Goal: Download file/media

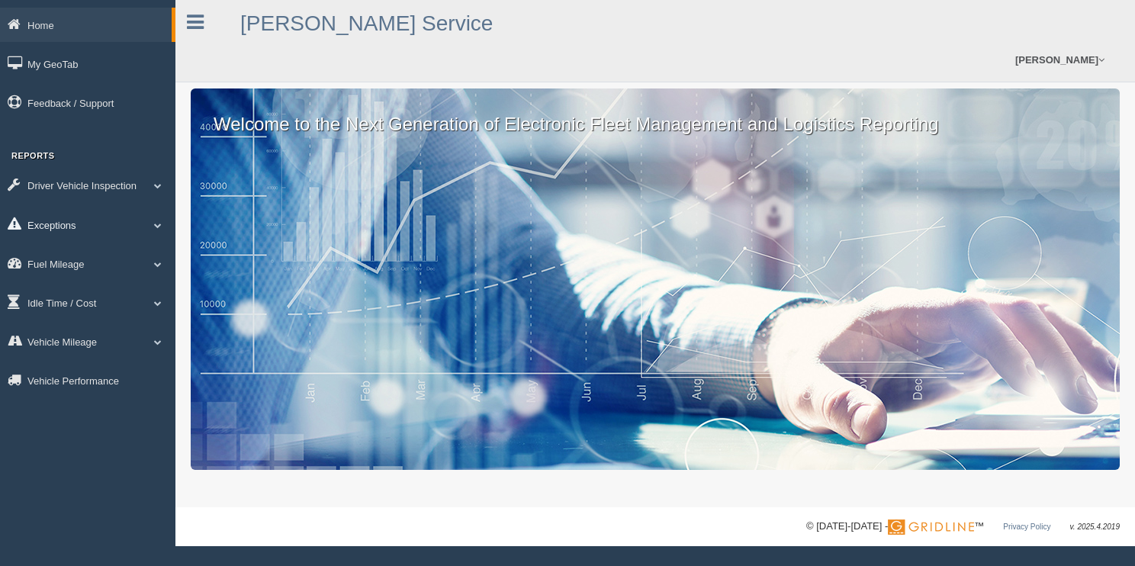
click at [58, 226] on link "Exceptions" at bounding box center [87, 224] width 175 height 34
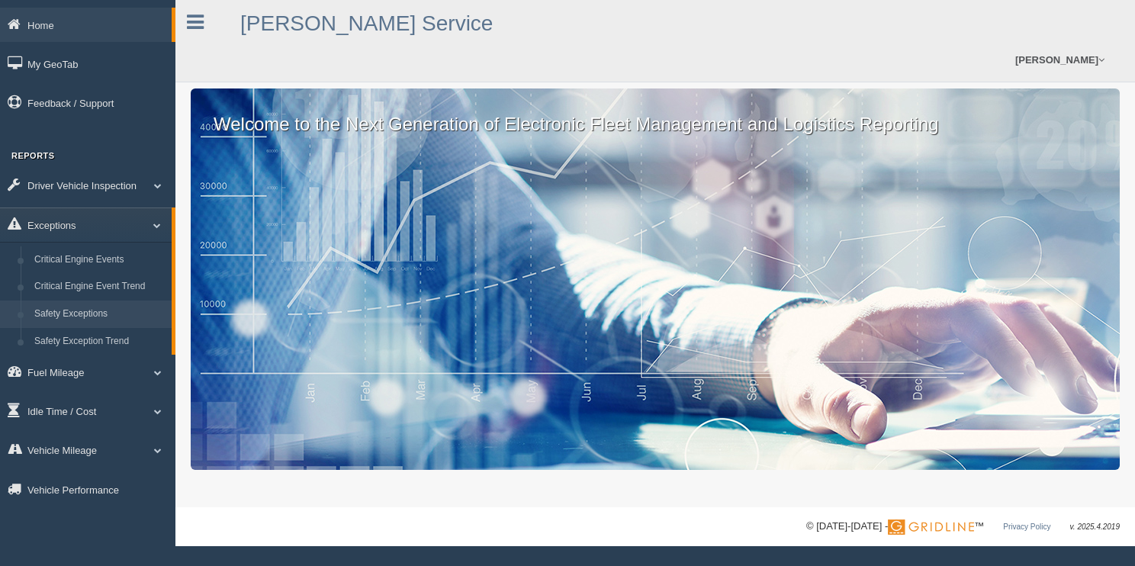
click at [79, 316] on link "Safety Exceptions" at bounding box center [99, 313] width 144 height 27
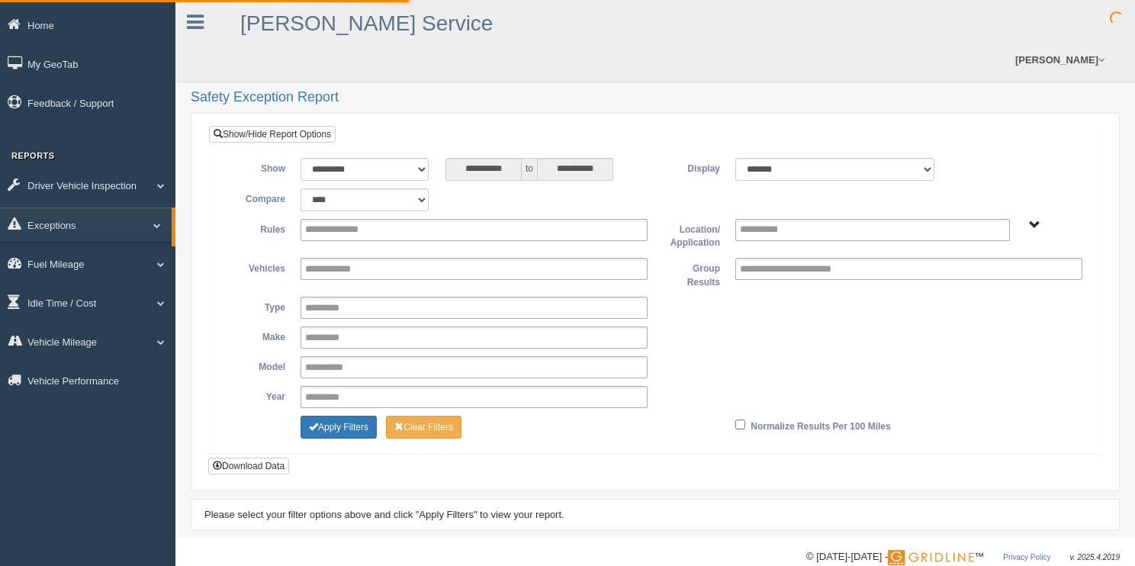
type input "*********"
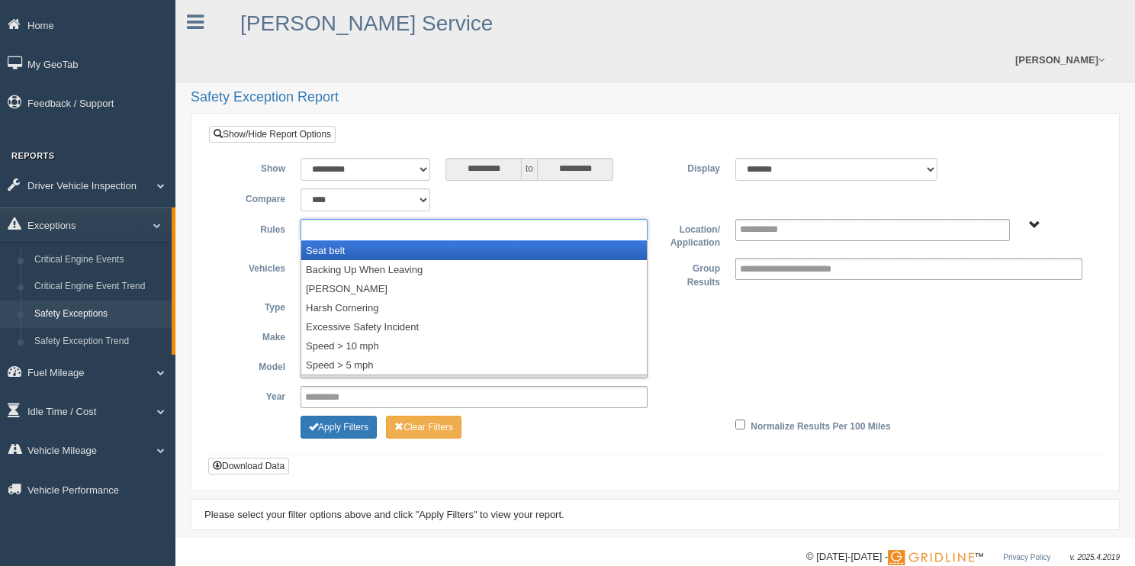
click at [384, 220] on input "text" at bounding box center [346, 229] width 82 height 19
click at [350, 241] on li "Seat belt" at bounding box center [473, 250] width 345 height 19
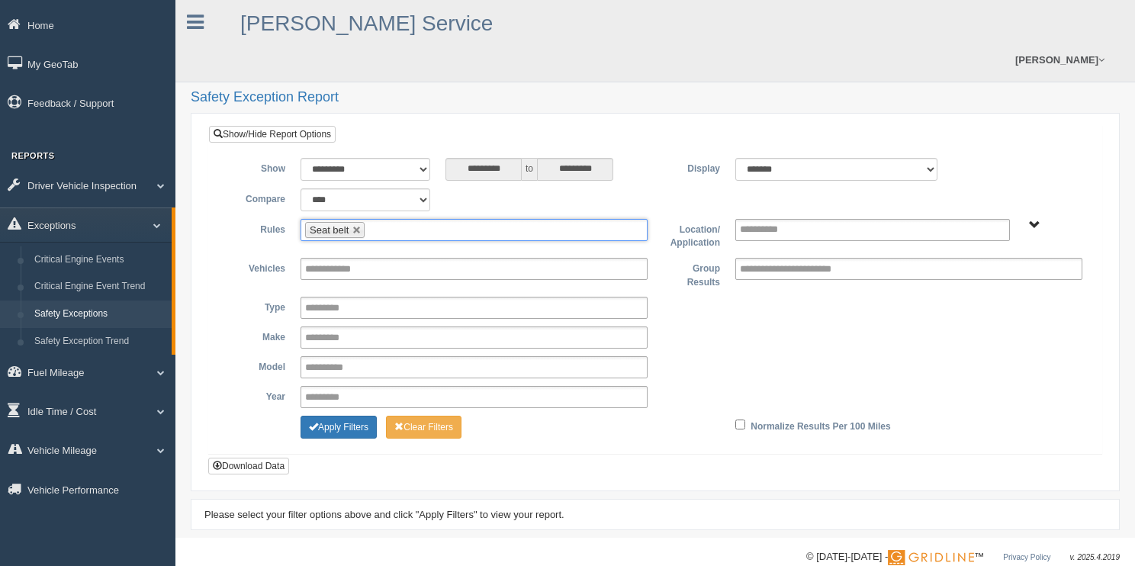
click at [384, 220] on input "text" at bounding box center [377, 229] width 19 height 19
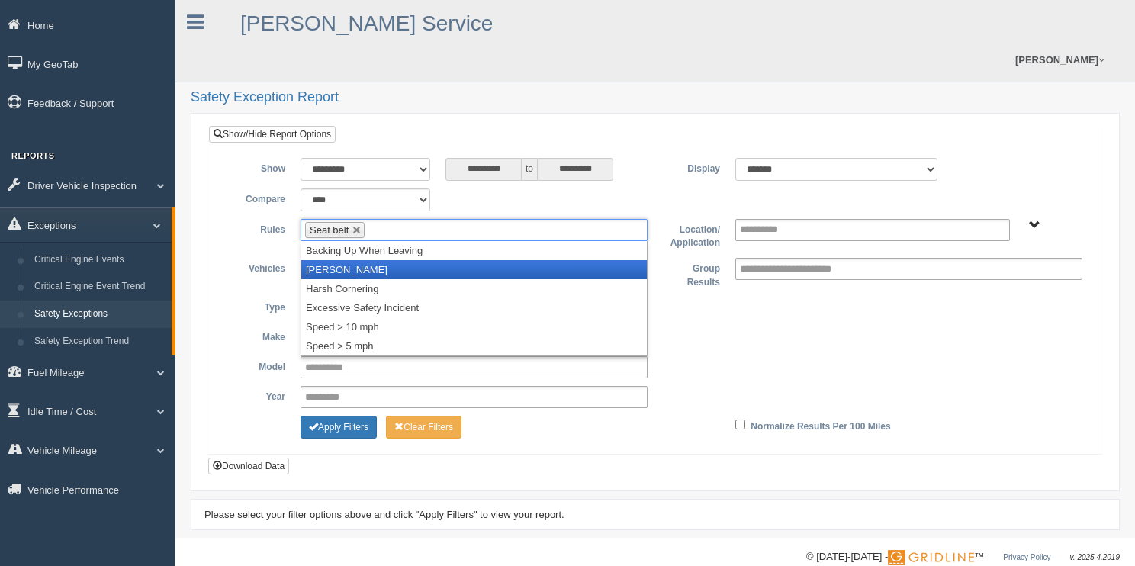
click at [366, 260] on li "[PERSON_NAME]" at bounding box center [473, 269] width 345 height 19
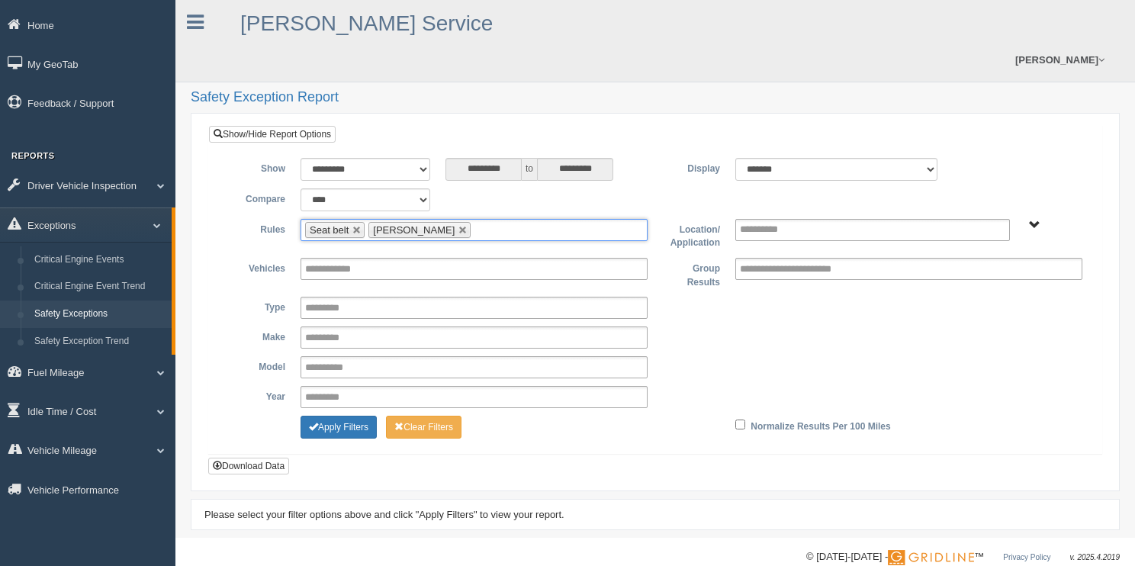
click at [474, 220] on input "text" at bounding box center [483, 229] width 19 height 19
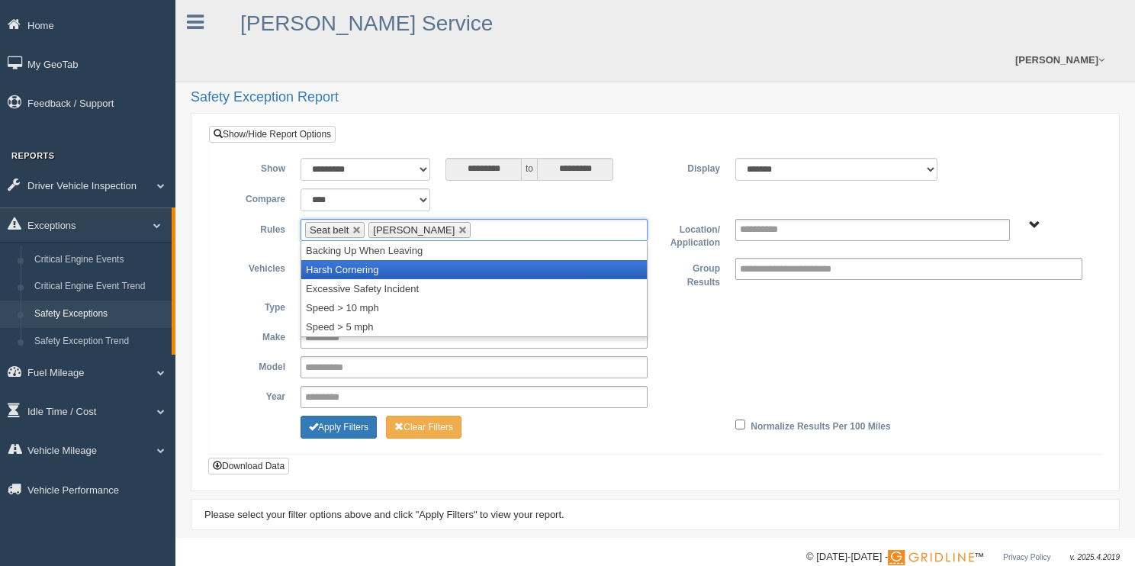
click at [384, 260] on li "Harsh Cornering" at bounding box center [473, 269] width 345 height 19
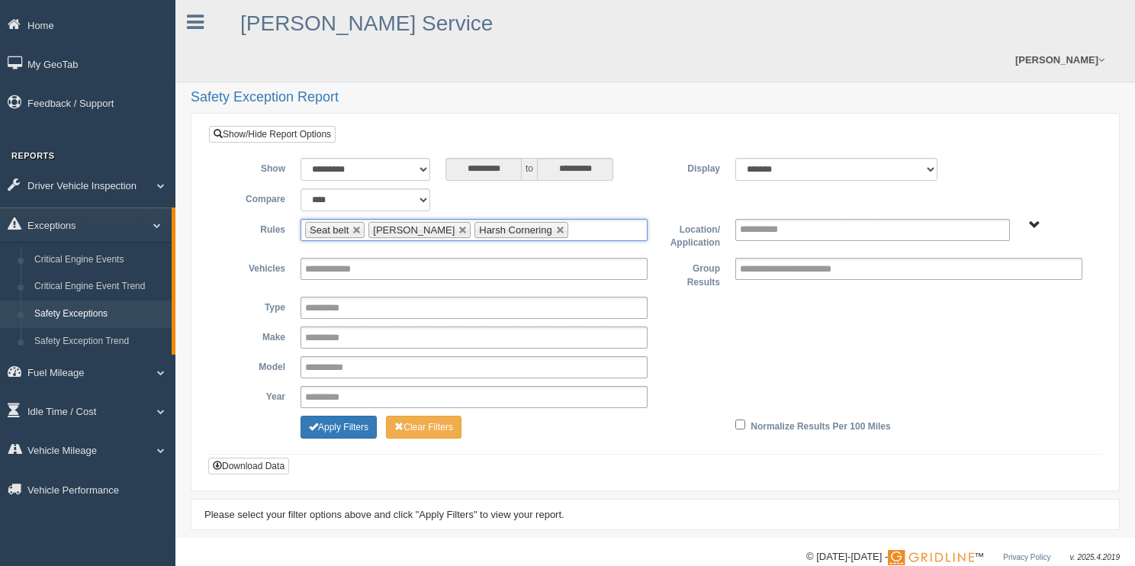
click at [572, 220] on input "text" at bounding box center [581, 229] width 19 height 19
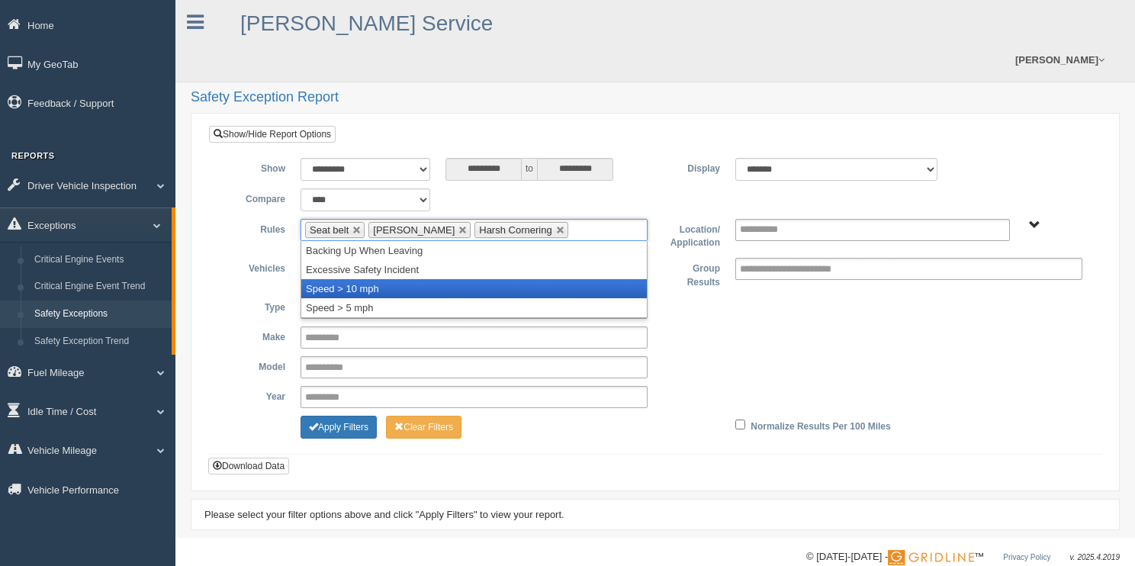
click at [386, 279] on li "Speed > 10 mph" at bounding box center [473, 288] width 345 height 19
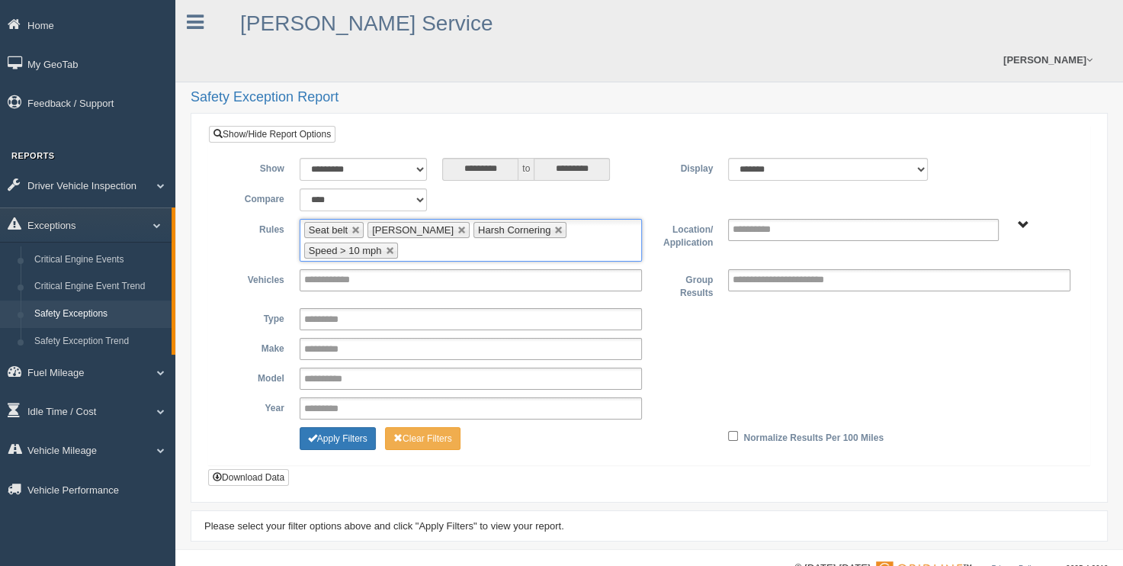
click at [1024, 220] on span "B. Vehicle Class C. Emergency Response G&A 955 WTS-25-00 WTS-27-00 WTS-40-00 WT…" at bounding box center [1023, 225] width 11 height 11
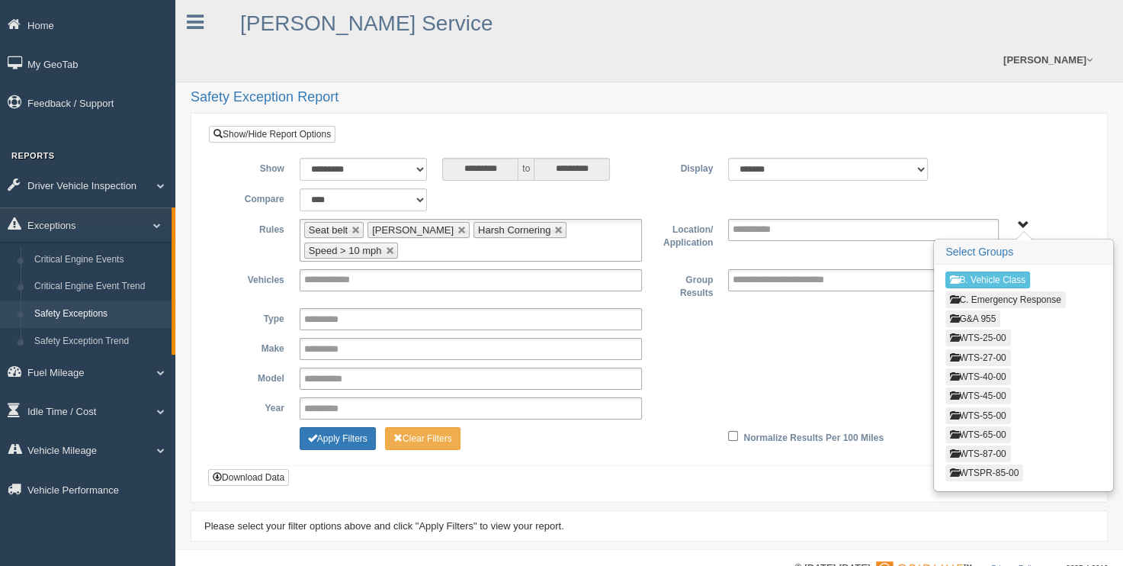
click at [991, 329] on button "WTS-25-00" at bounding box center [978, 337] width 65 height 17
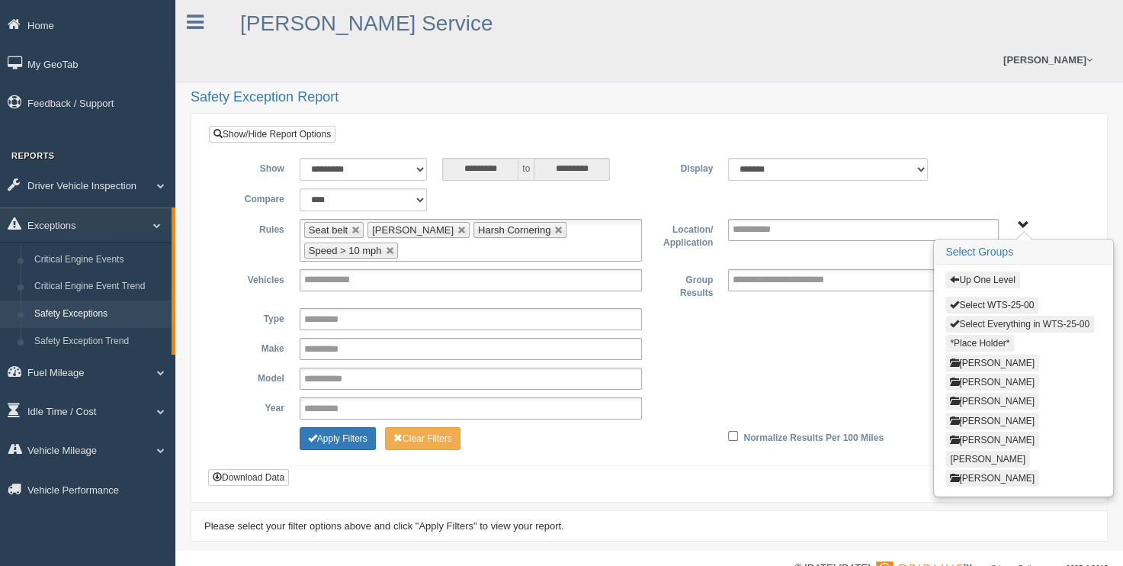
click at [1019, 316] on button "Select Everything in WTS-25-00" at bounding box center [1020, 324] width 149 height 17
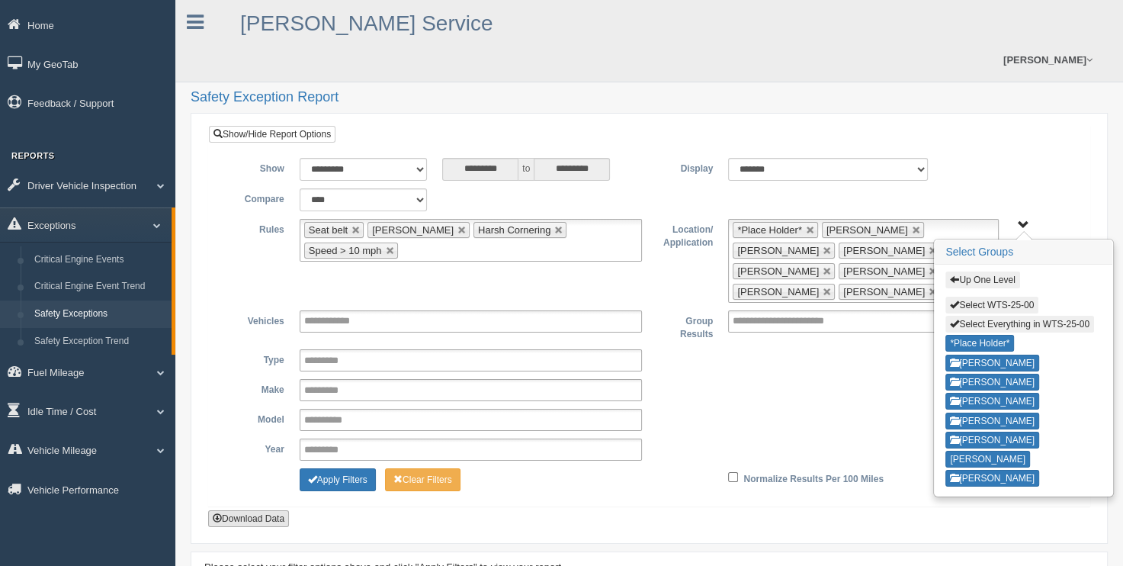
click at [259, 510] on button "Download Data" at bounding box center [248, 518] width 81 height 17
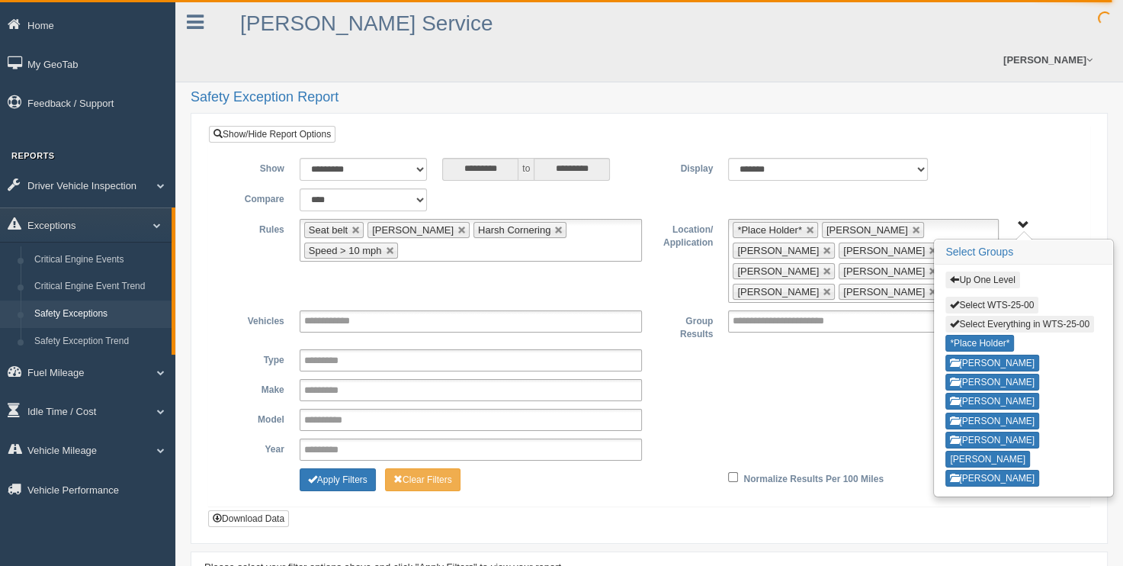
click at [986, 316] on button "Select Everything in WTS-25-00" at bounding box center [1020, 324] width 149 height 17
type input "**********"
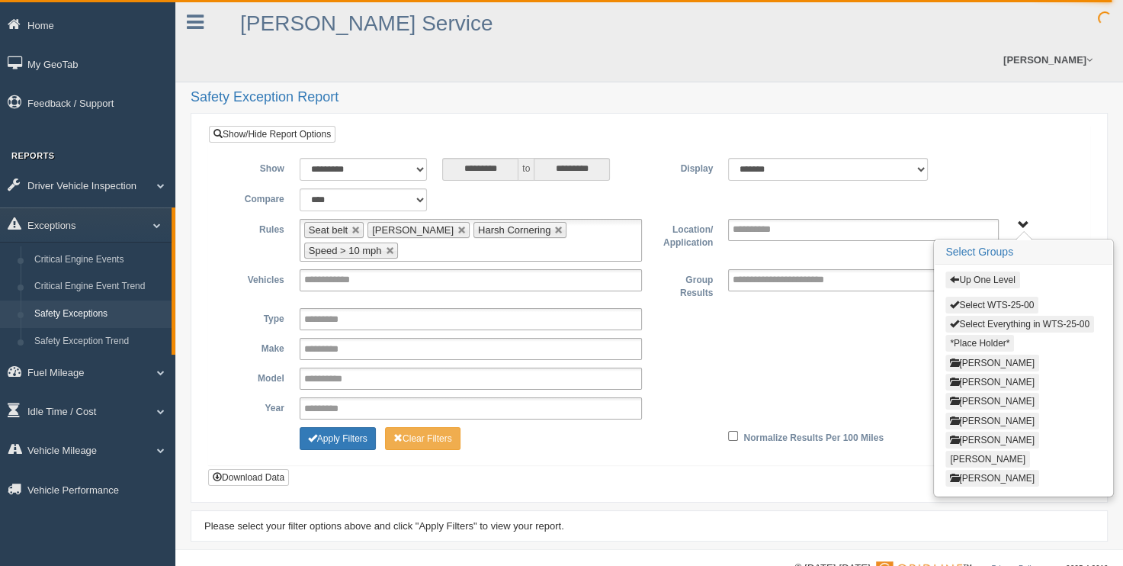
click at [976, 271] on button "Up One Level" at bounding box center [983, 279] width 74 height 17
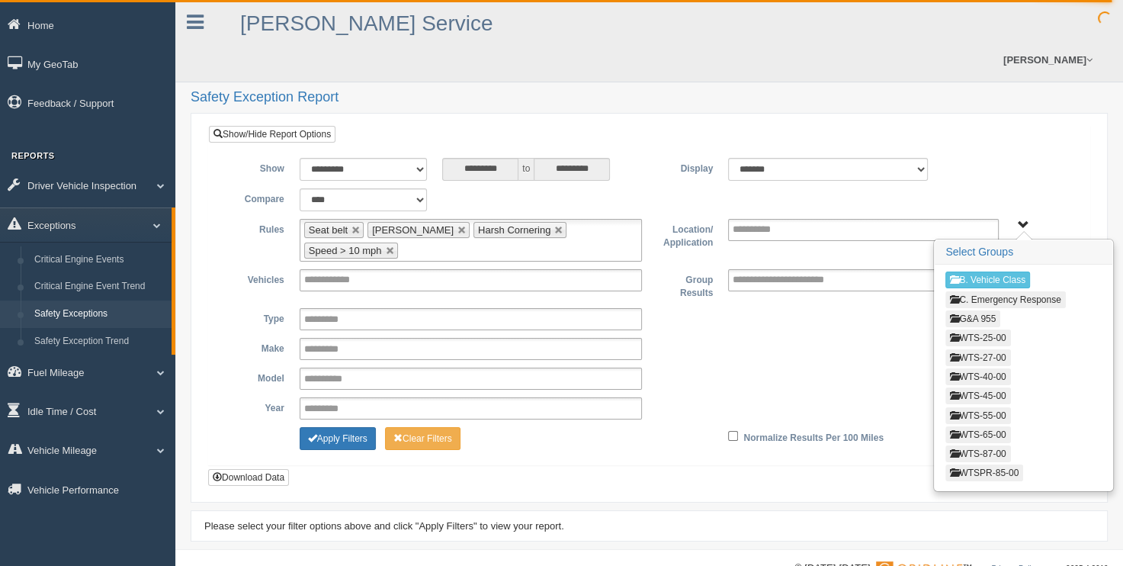
click at [973, 349] on button "WTS-27-00" at bounding box center [978, 357] width 65 height 17
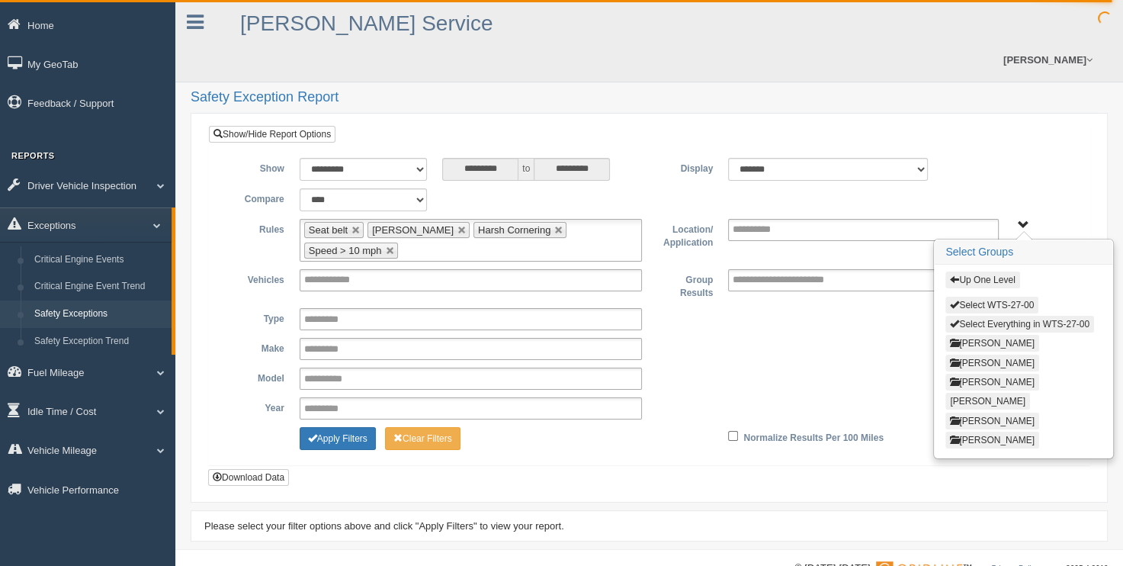
click at [968, 316] on button "Select Everything in WTS-27-00" at bounding box center [1020, 324] width 149 height 17
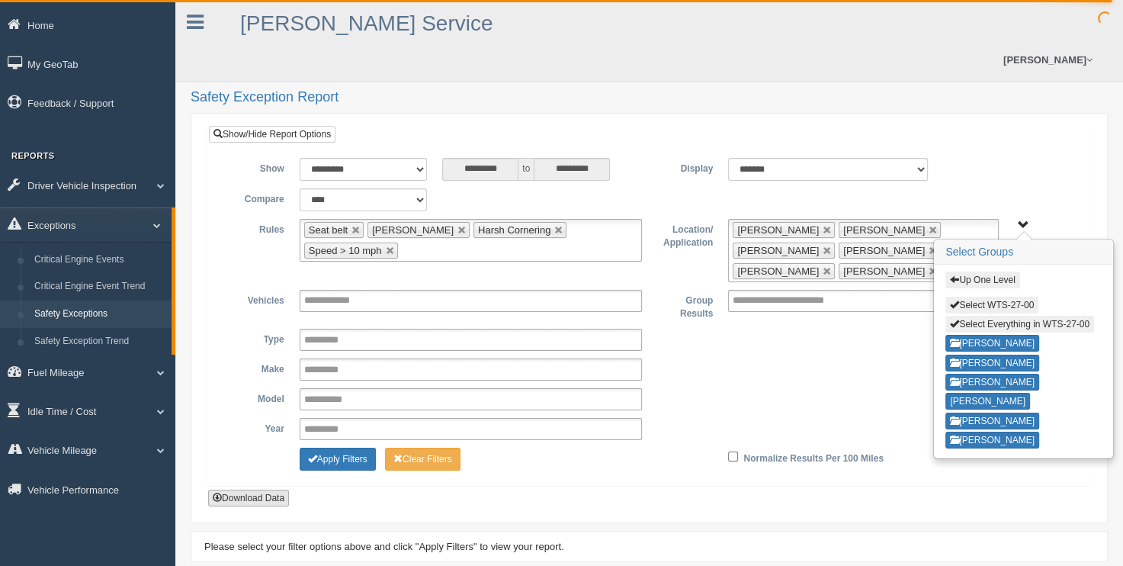
click at [238, 490] on button "Download Data" at bounding box center [248, 498] width 81 height 17
click at [984, 316] on button "Select Everything in WTS-27-00" at bounding box center [1020, 324] width 149 height 17
type input "**********"
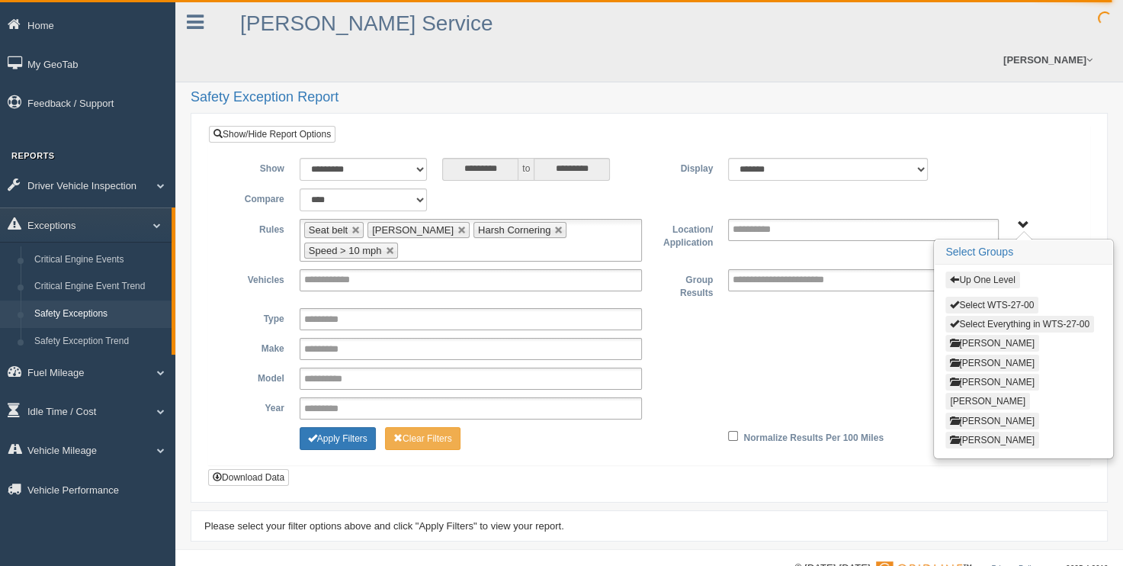
click at [970, 271] on button "Up One Level" at bounding box center [983, 279] width 74 height 17
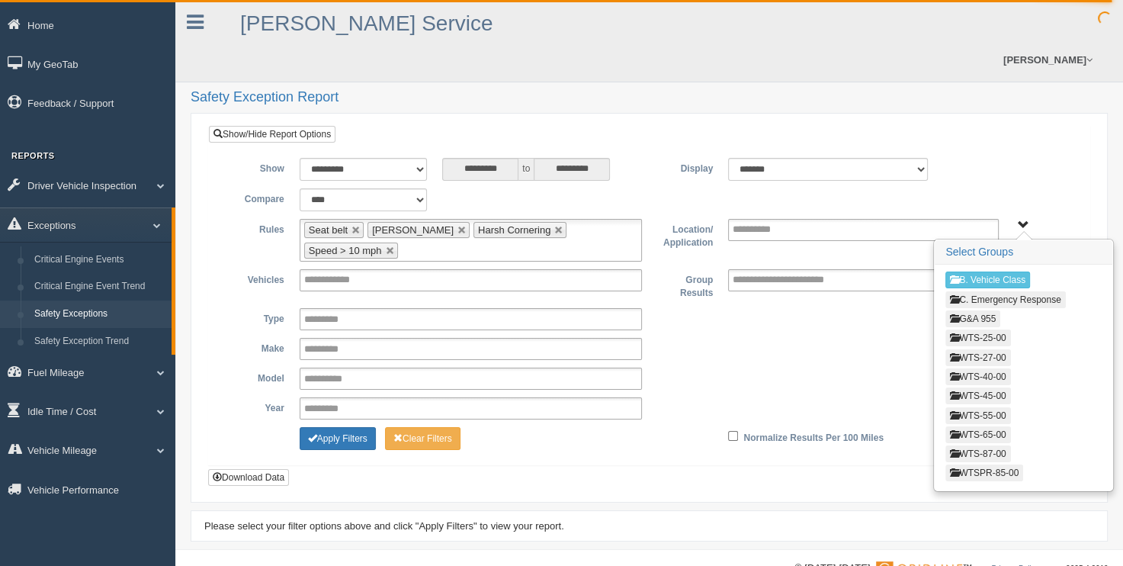
click at [969, 368] on button "WTS-40-00" at bounding box center [978, 376] width 65 height 17
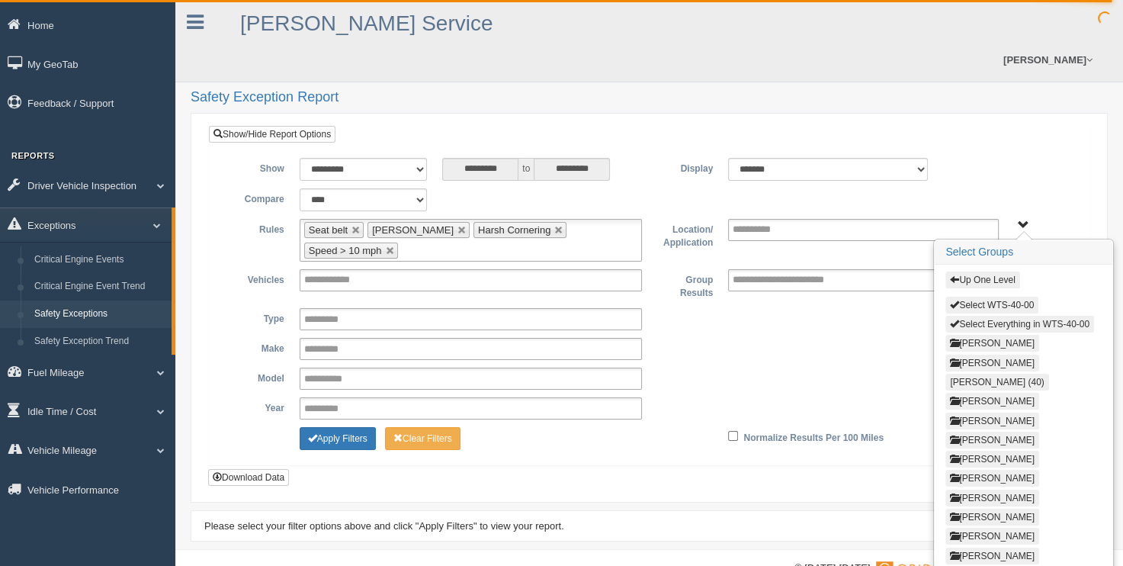
click at [964, 316] on button "Select Everything in WTS-40-00" at bounding box center [1020, 324] width 149 height 17
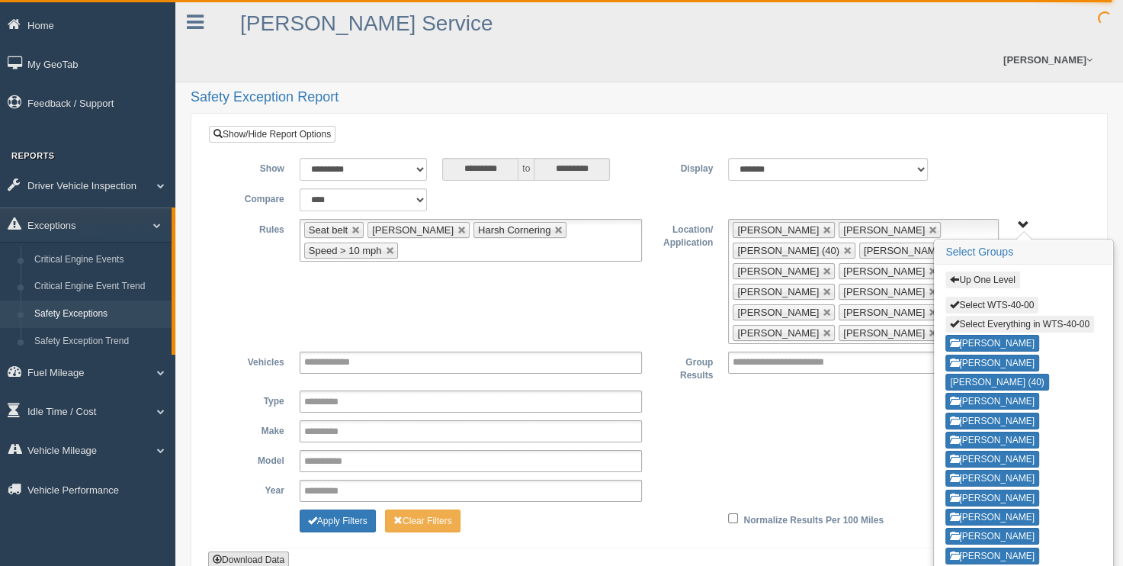
click at [254, 551] on button "Download Data" at bounding box center [248, 559] width 81 height 17
click at [994, 316] on button "Select Everything in WTS-40-00" at bounding box center [1020, 324] width 149 height 17
type input "**********"
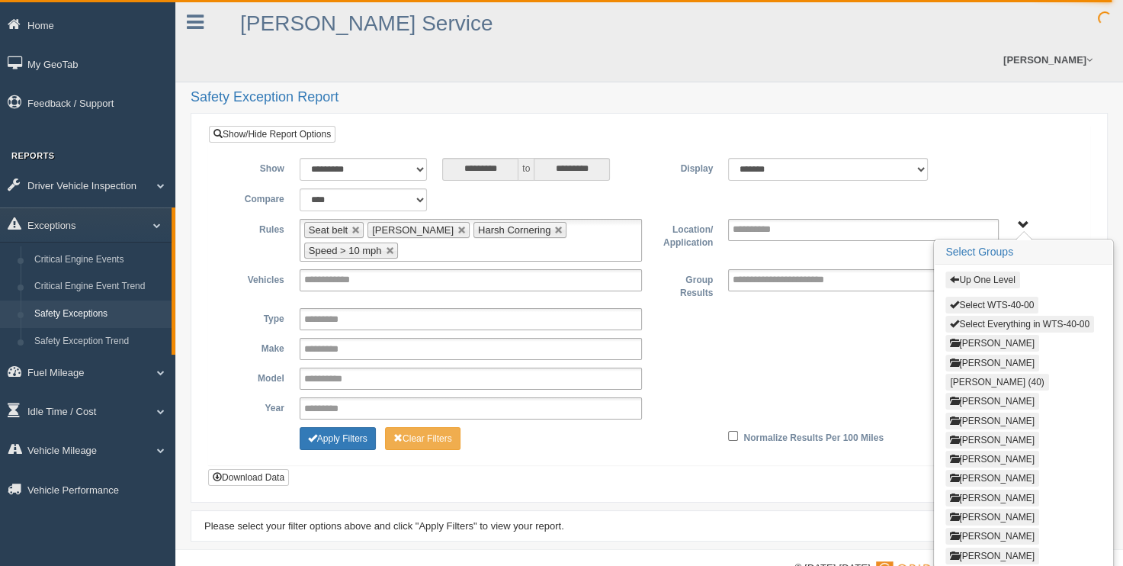
click at [976, 271] on button "Up One Level" at bounding box center [983, 279] width 74 height 17
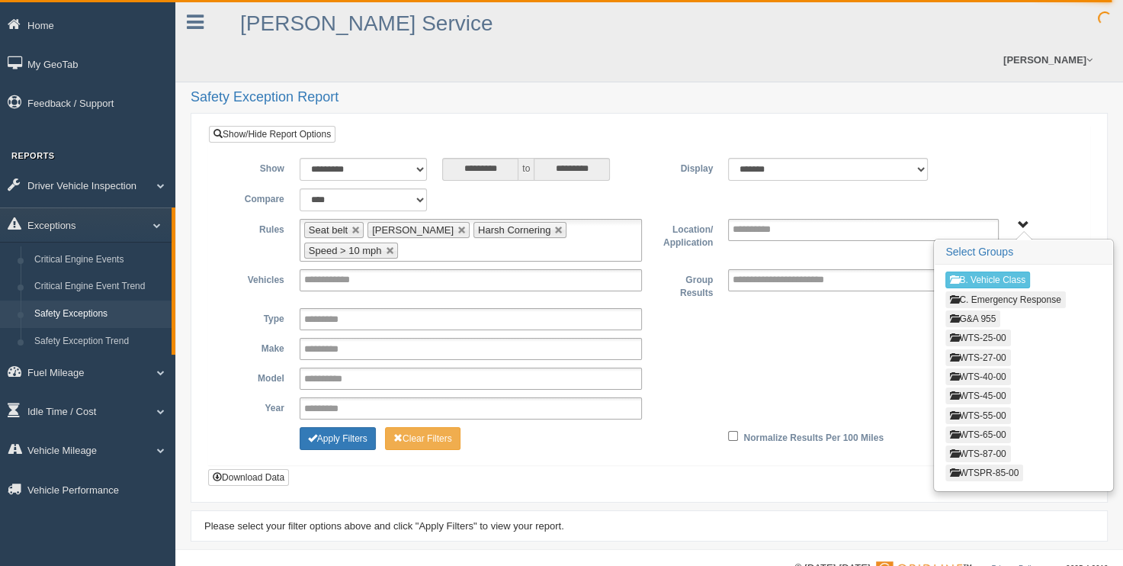
click at [973, 368] on button "WTS-40-00" at bounding box center [978, 376] width 65 height 17
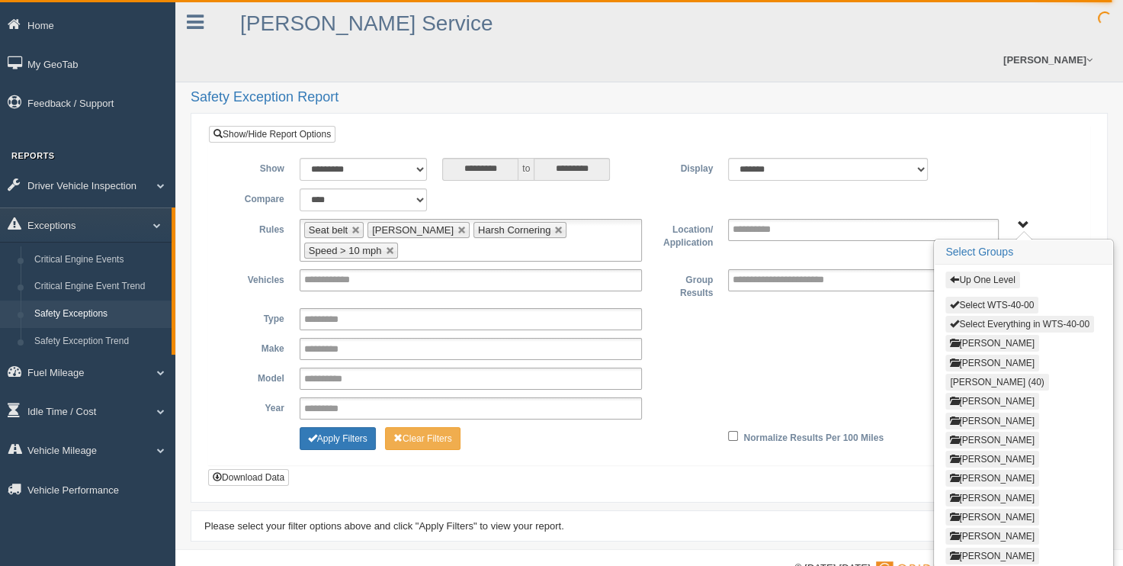
click at [967, 316] on button "Select Everything in WTS-40-00" at bounding box center [1020, 324] width 149 height 17
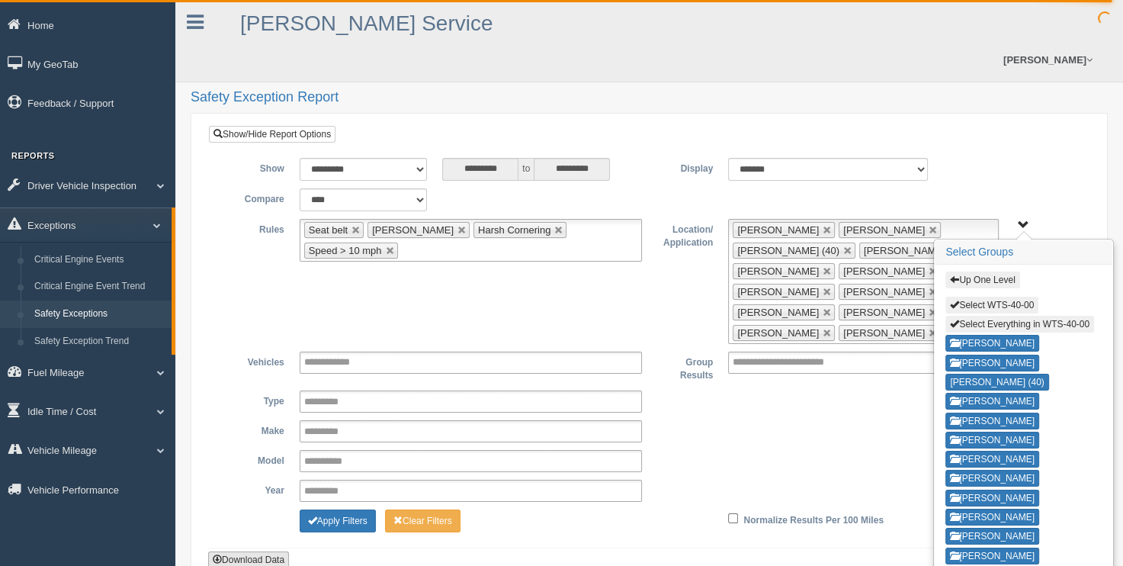
click at [253, 551] on button "Download Data" at bounding box center [248, 559] width 81 height 17
click at [1000, 316] on button "Select Everything in WTS-40-00" at bounding box center [1020, 324] width 149 height 17
type input "**********"
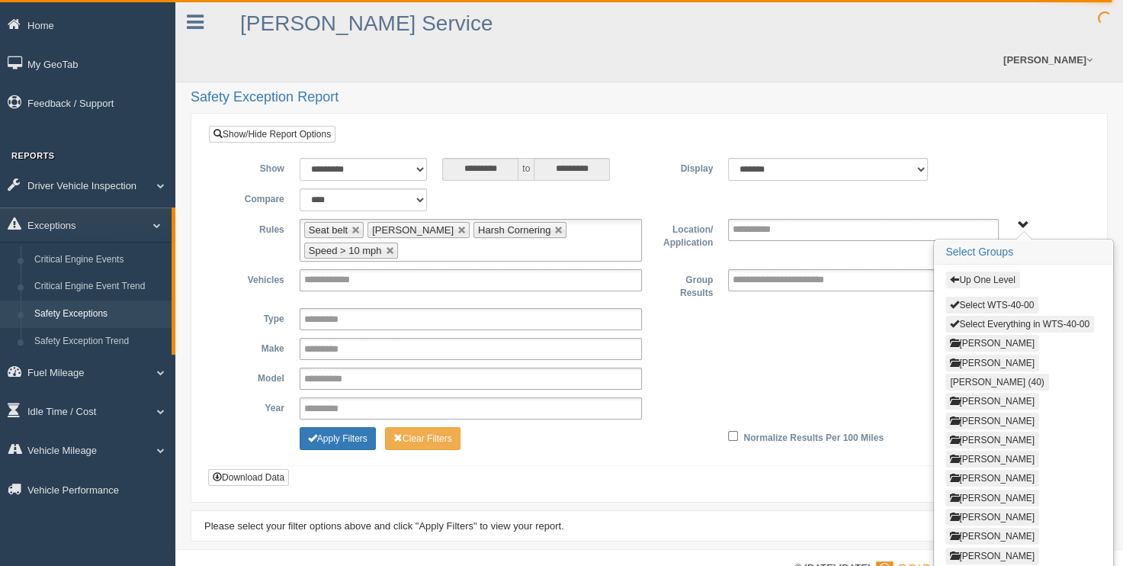
click at [975, 271] on button "Up One Level" at bounding box center [983, 279] width 74 height 17
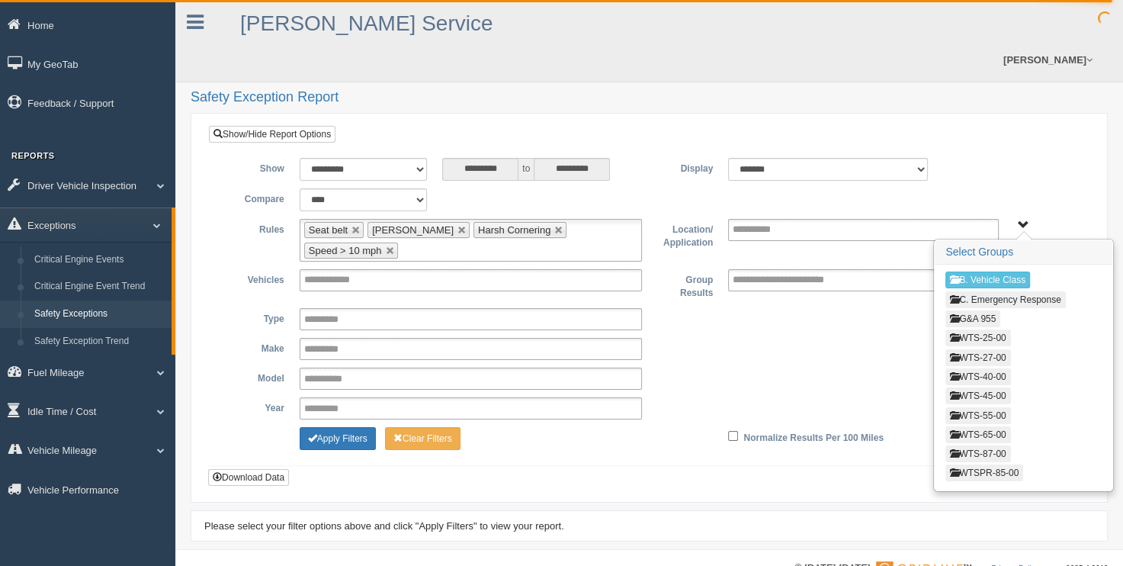
click at [981, 407] on button "WTS-55-00" at bounding box center [978, 415] width 65 height 17
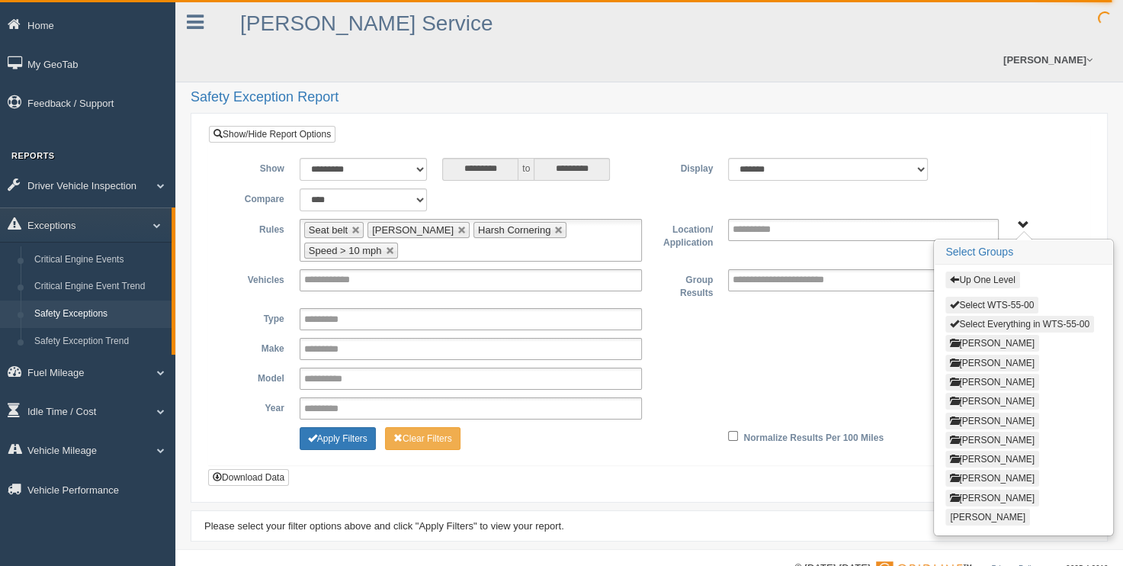
click at [967, 316] on button "Select Everything in WTS-55-00" at bounding box center [1020, 324] width 149 height 17
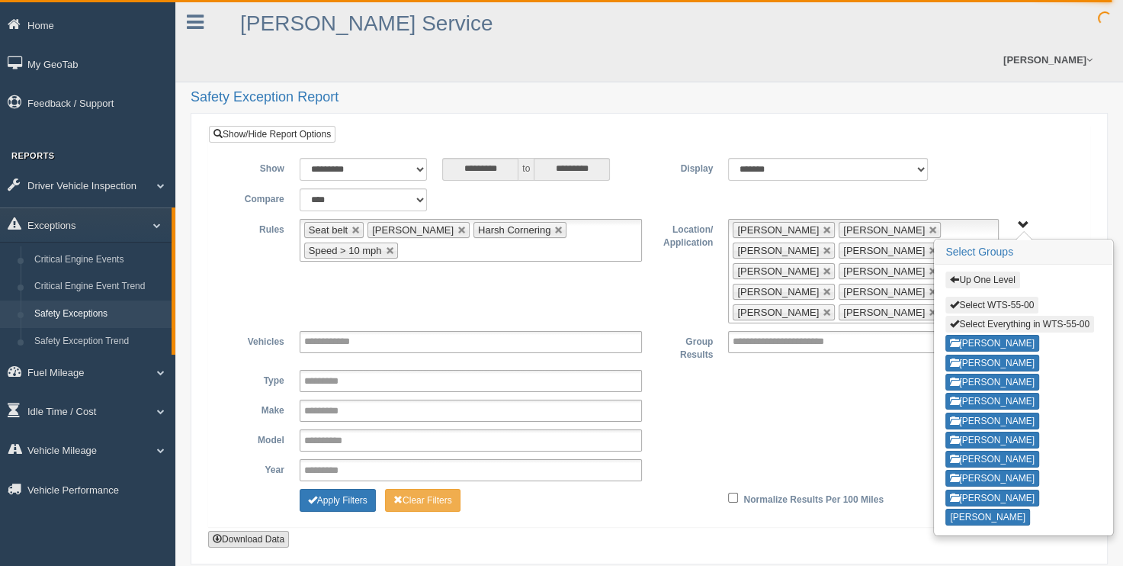
click at [233, 531] on button "Download Data" at bounding box center [248, 539] width 81 height 17
click at [990, 316] on button "Select Everything in WTS-55-00" at bounding box center [1020, 324] width 149 height 17
type input "**********"
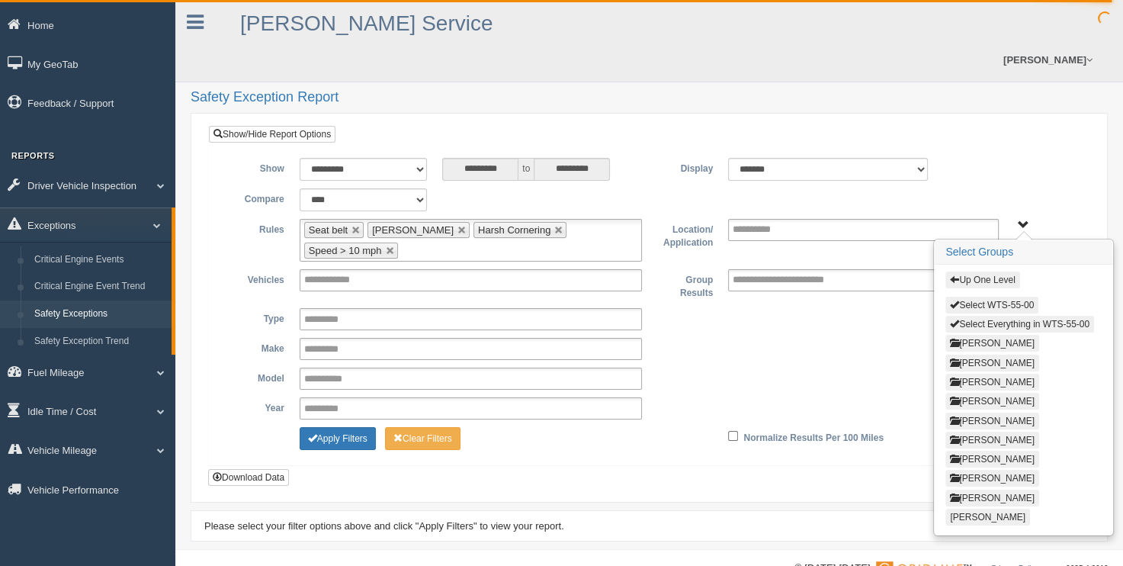
click at [982, 271] on button "Up One Level" at bounding box center [983, 279] width 74 height 17
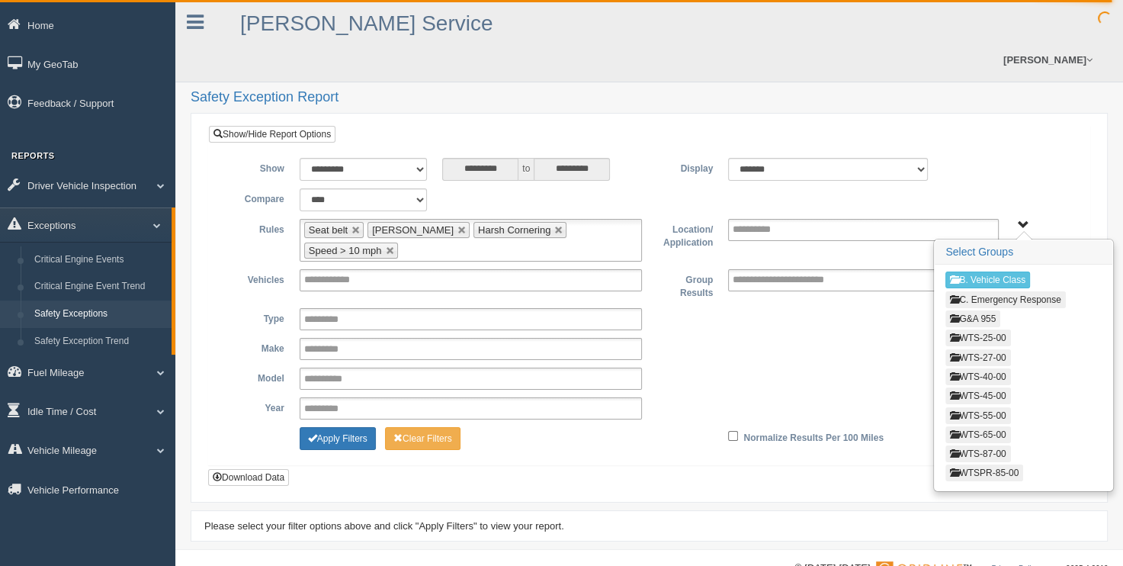
click at [965, 426] on button "WTS-65-00" at bounding box center [978, 434] width 65 height 17
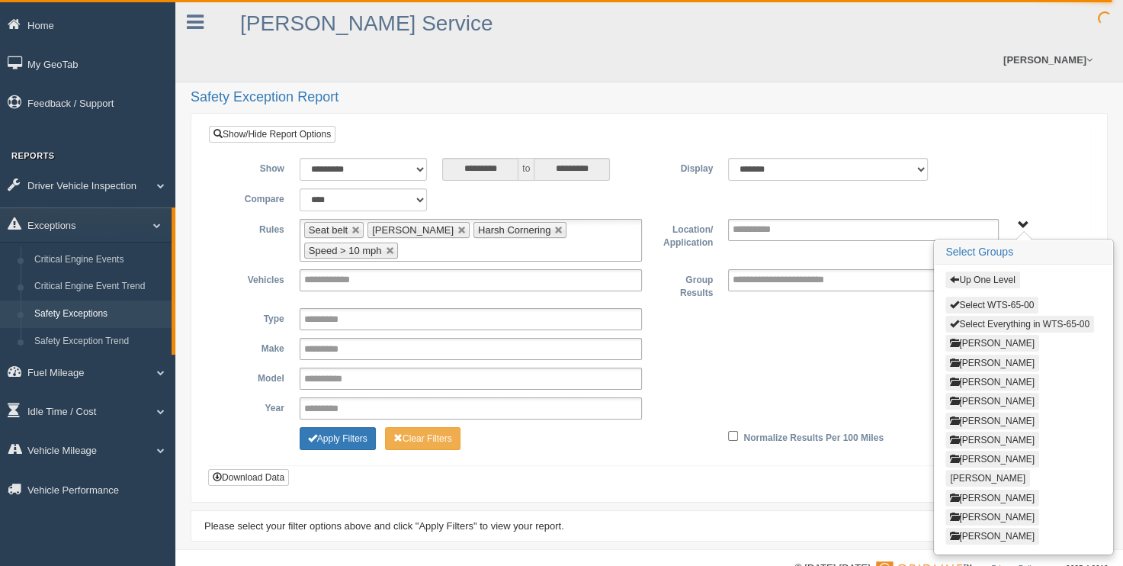
click at [955, 319] on span "button" at bounding box center [954, 323] width 9 height 9
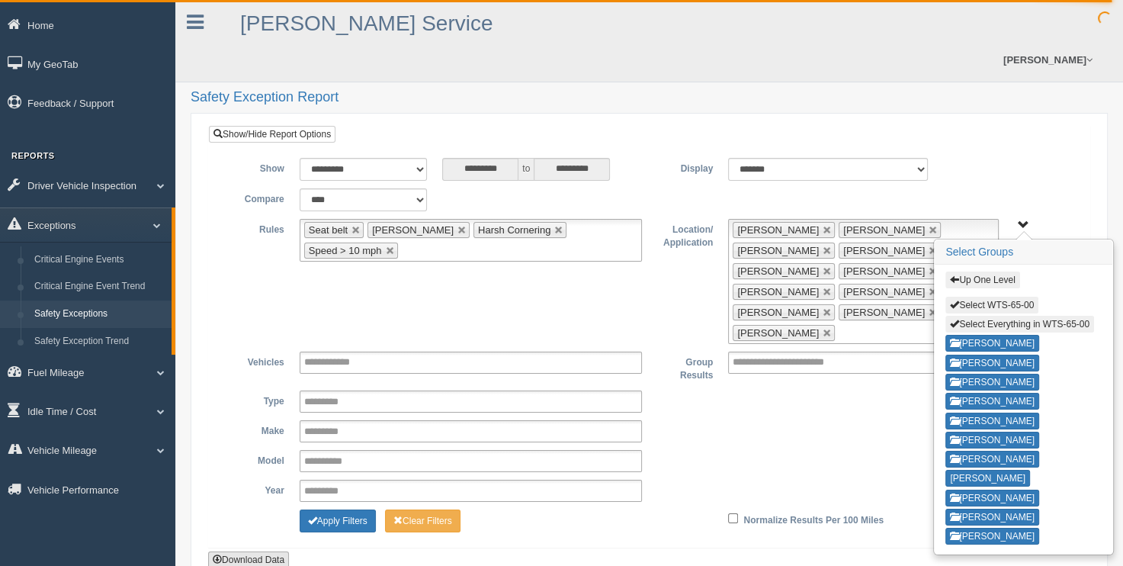
click at [249, 551] on button "Download Data" at bounding box center [248, 559] width 81 height 17
click at [996, 316] on button "Select Everything in WTS-65-00" at bounding box center [1020, 324] width 149 height 17
type input "**********"
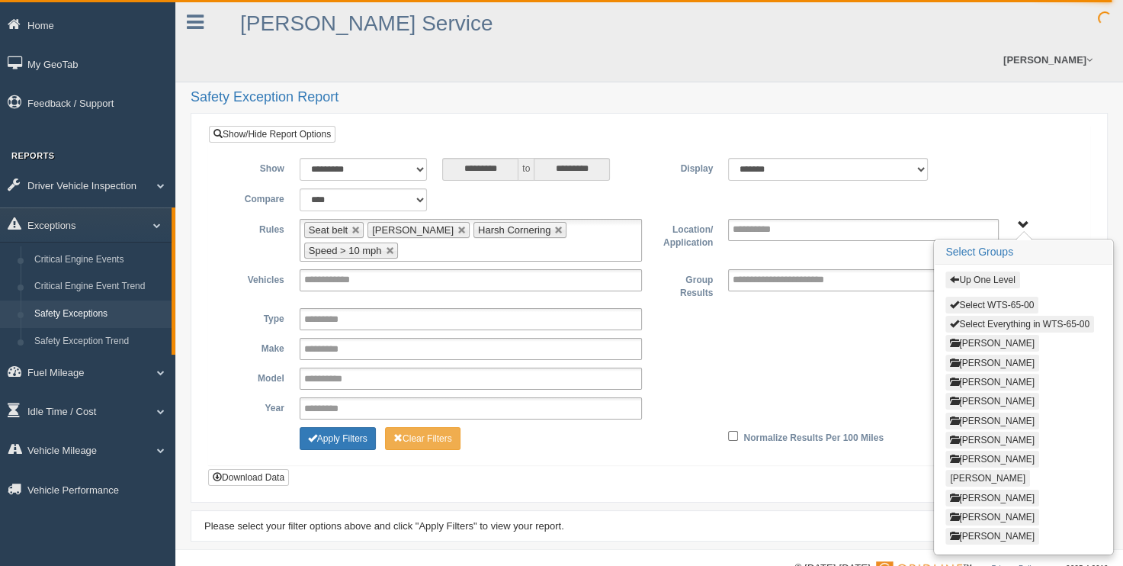
click at [969, 271] on button "Up One Level" at bounding box center [983, 279] width 74 height 17
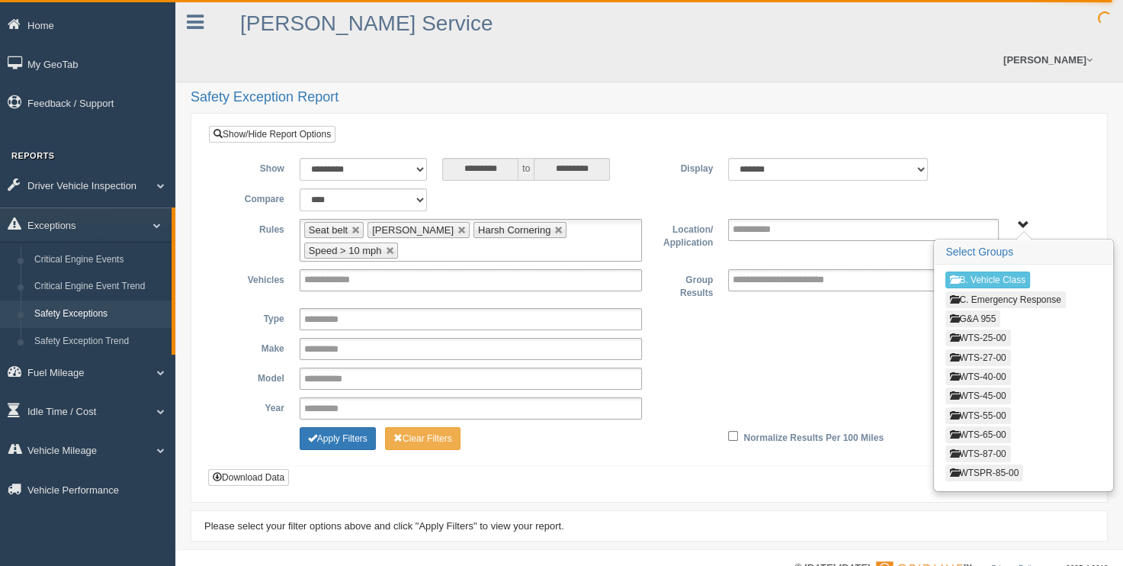
click at [985, 445] on button "WTS-87-00" at bounding box center [978, 453] width 65 height 17
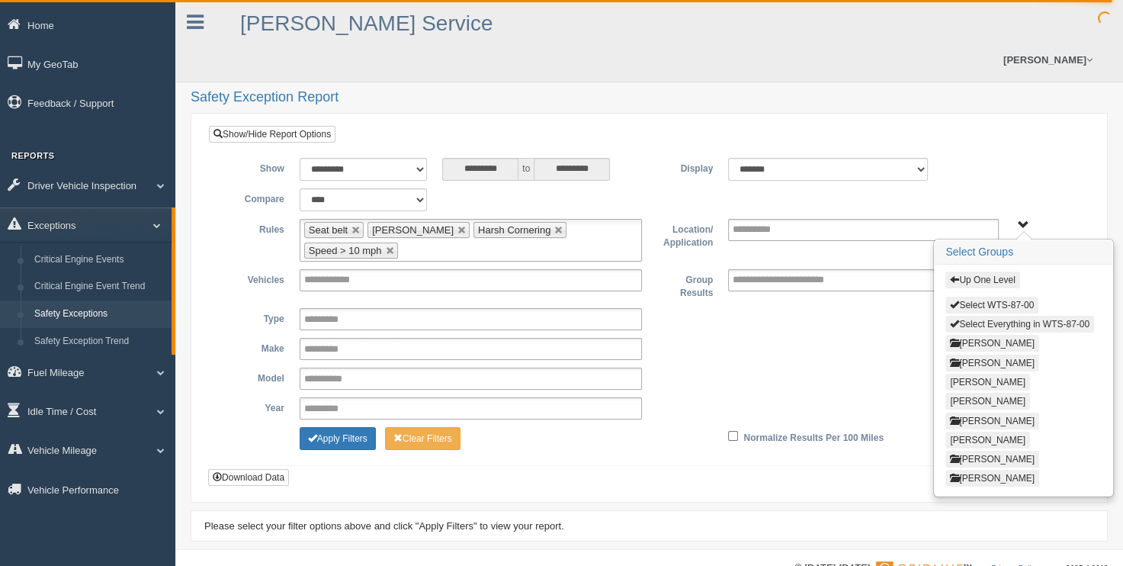
click at [969, 316] on button "Select Everything in WTS-87-00" at bounding box center [1020, 324] width 149 height 17
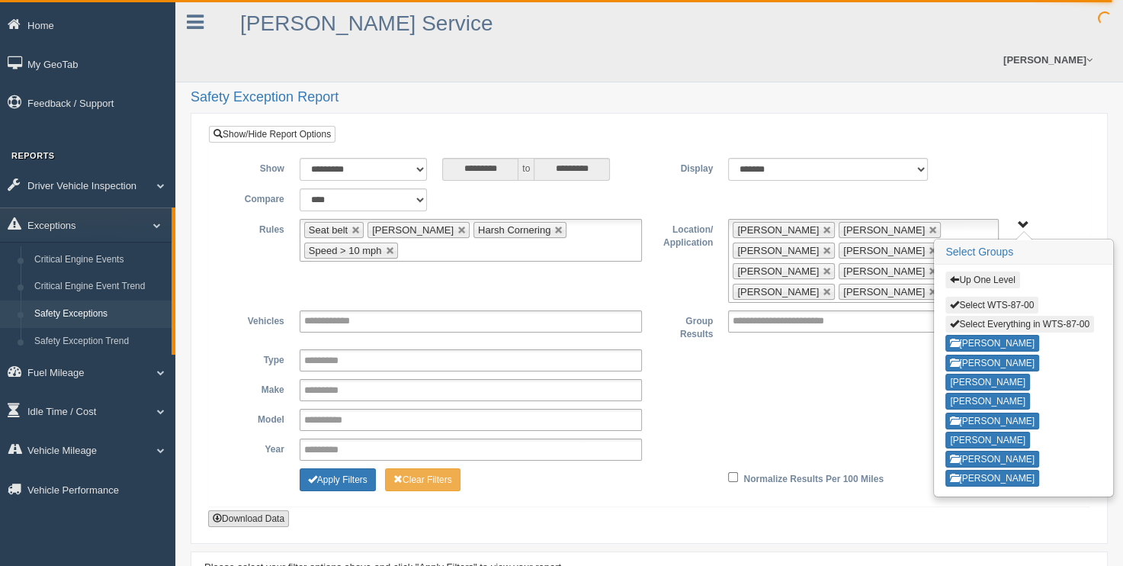
click at [250, 510] on button "Download Data" at bounding box center [248, 518] width 81 height 17
click at [969, 316] on button "Select Everything in WTS-87-00" at bounding box center [1020, 324] width 149 height 17
type input "**********"
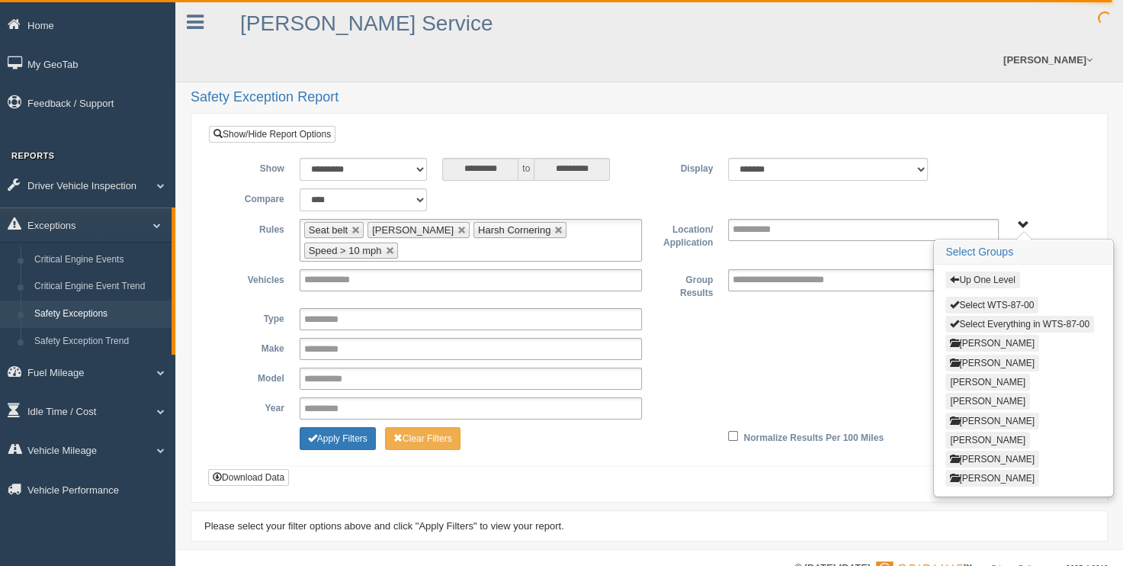
click at [971, 271] on button "Up One Level" at bounding box center [983, 279] width 74 height 17
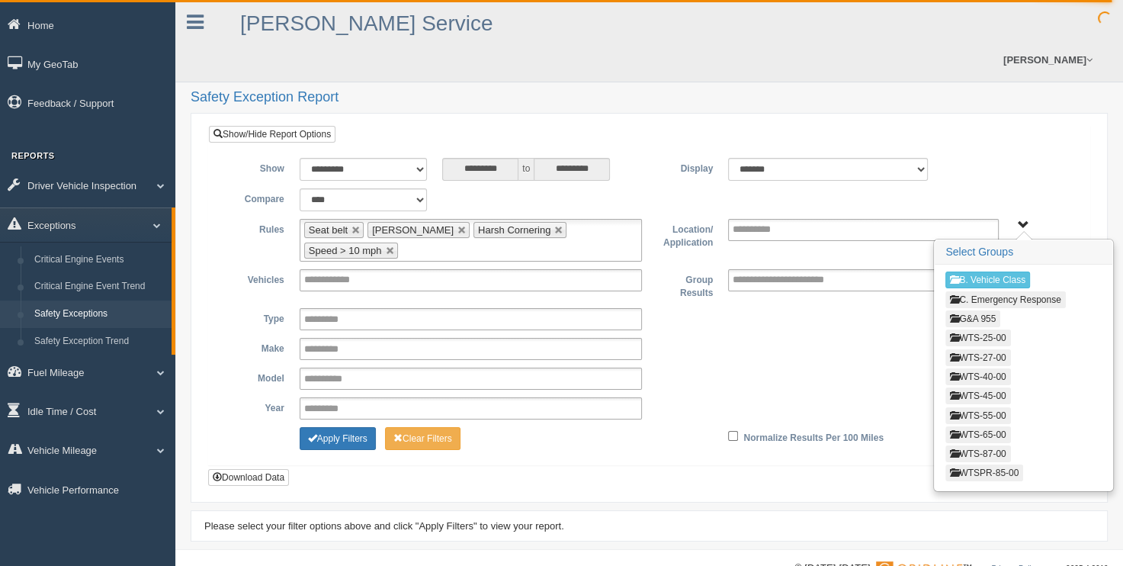
click at [974, 464] on button "WTSPR-85-00" at bounding box center [985, 472] width 78 height 17
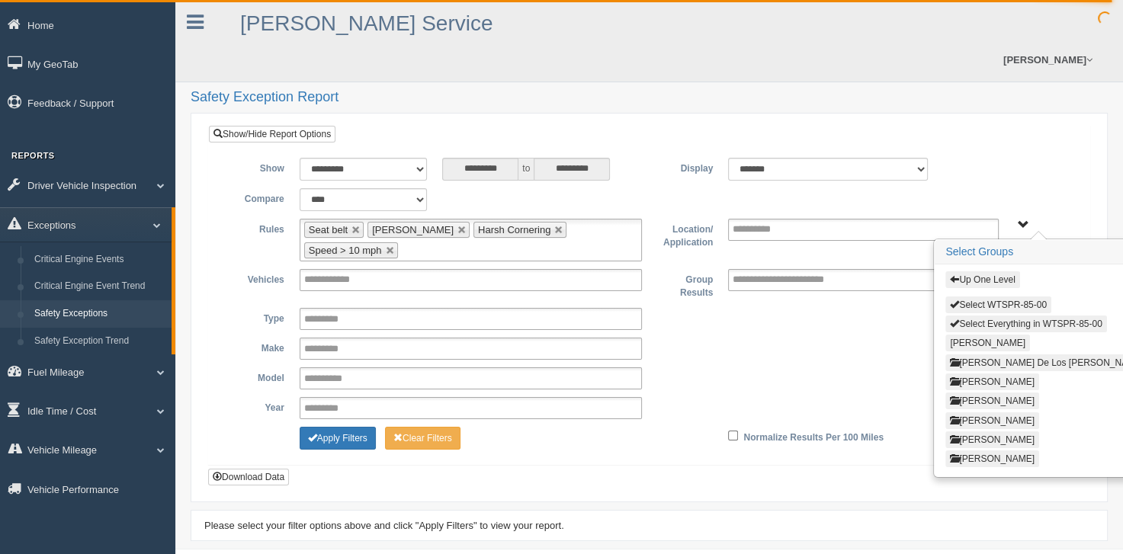
click at [950, 319] on span "button" at bounding box center [954, 323] width 9 height 9
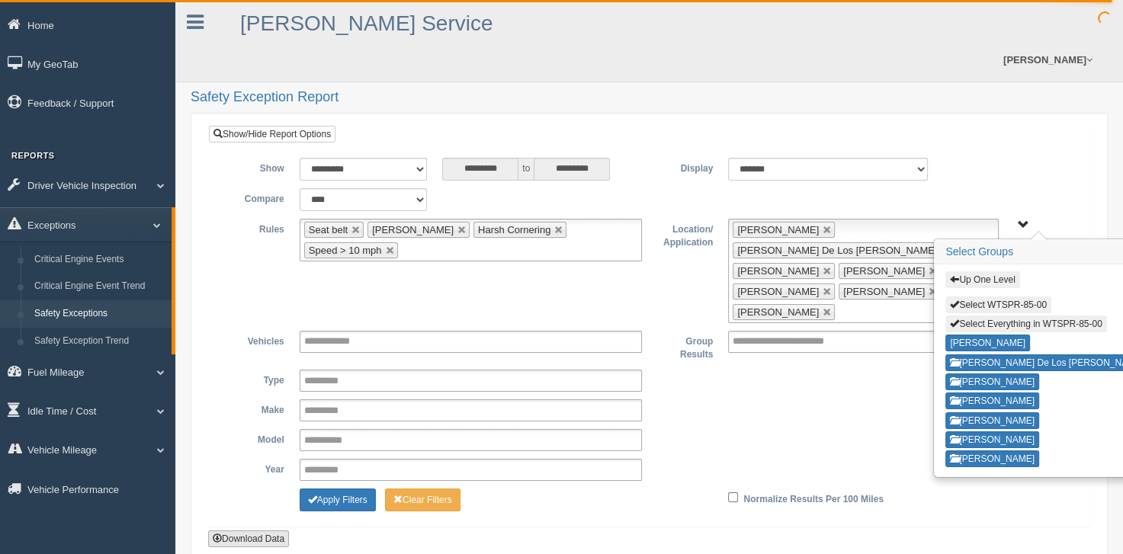
click at [258, 531] on button "Download Data" at bounding box center [248, 539] width 81 height 17
click at [962, 316] on button "Select Everything in WTSPR-85-00" at bounding box center [1026, 324] width 161 height 17
type input "**********"
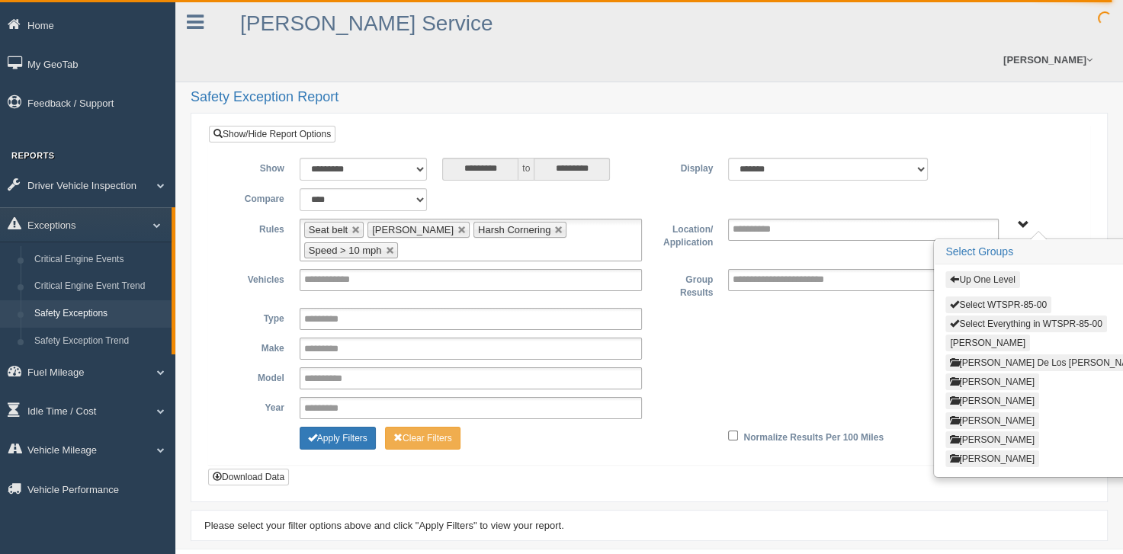
click at [958, 275] on span "button" at bounding box center [954, 279] width 9 height 9
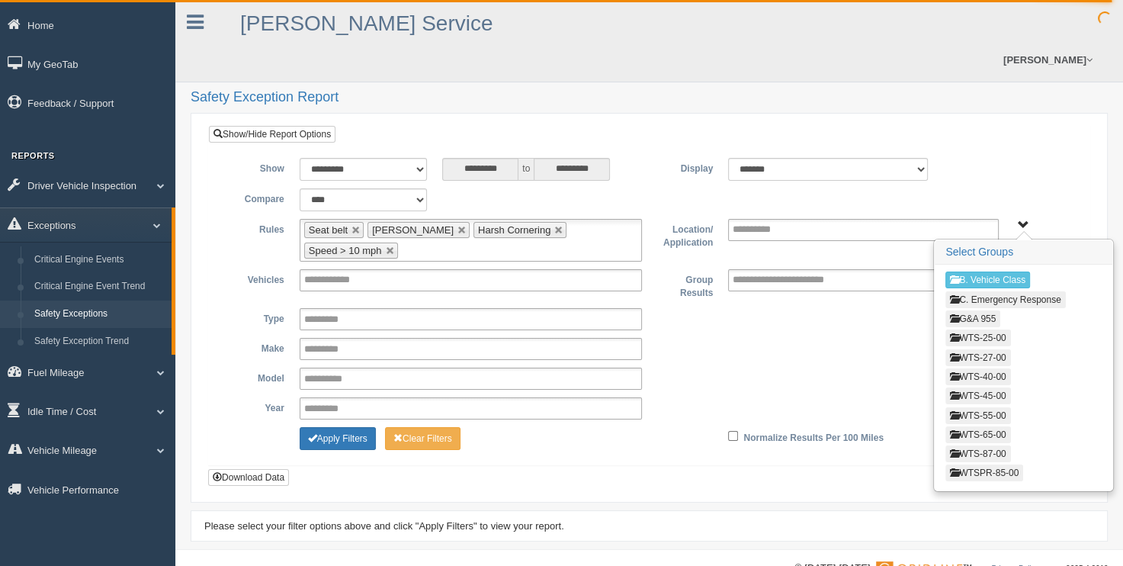
click at [975, 387] on button "WTS-45-00" at bounding box center [978, 395] width 65 height 17
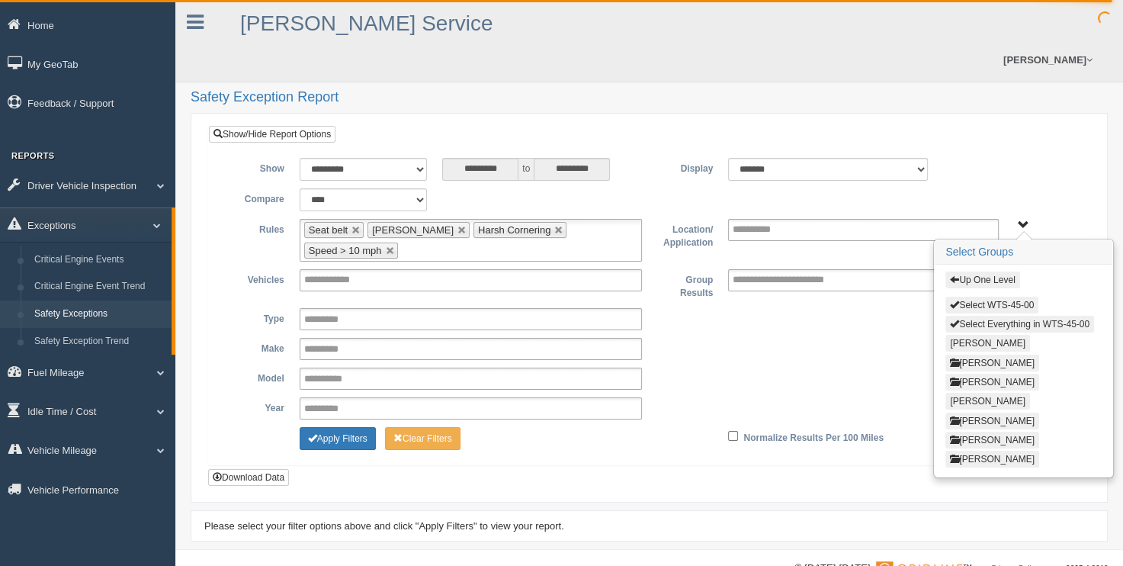
click at [965, 316] on button "Select Everything in WTS-45-00" at bounding box center [1020, 324] width 149 height 17
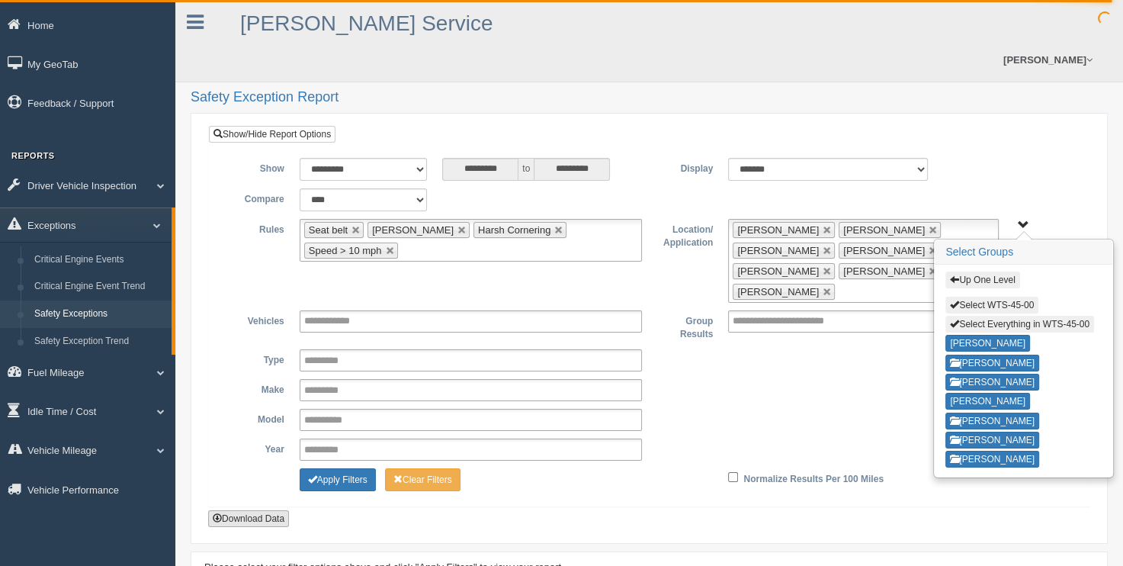
click at [245, 510] on button "Download Data" at bounding box center [248, 518] width 81 height 17
